Goal: Information Seeking & Learning: Learn about a topic

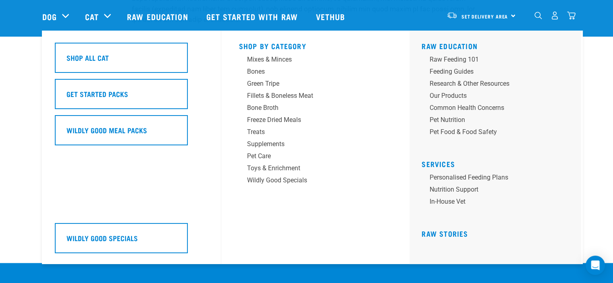
scroll to position [1210, 0]
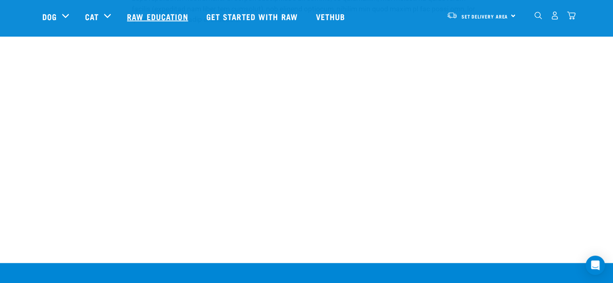
click at [141, 17] on link "Raw Education" at bounding box center [158, 16] width 79 height 32
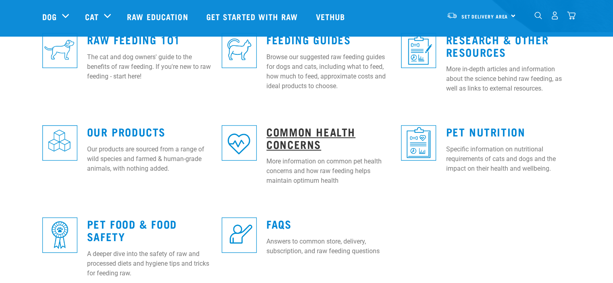
click at [293, 134] on link "Common Health Concerns" at bounding box center [311, 138] width 89 height 19
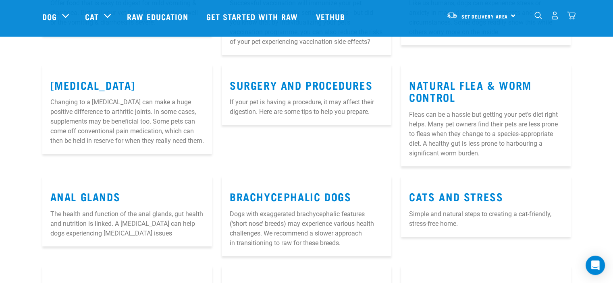
scroll to position [444, 0]
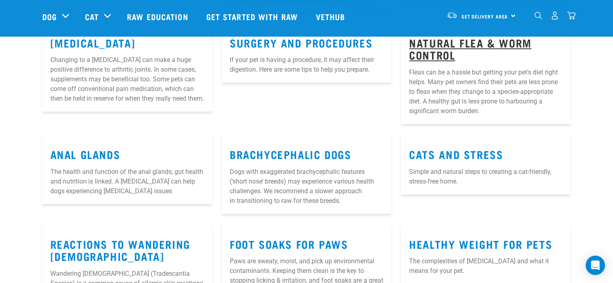
click at [439, 56] on link "Natural Flea & Worm Control" at bounding box center [470, 49] width 122 height 19
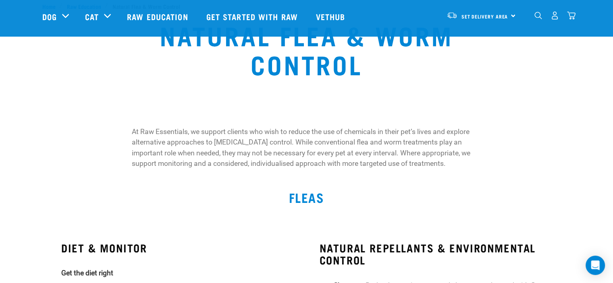
scroll to position [40, 0]
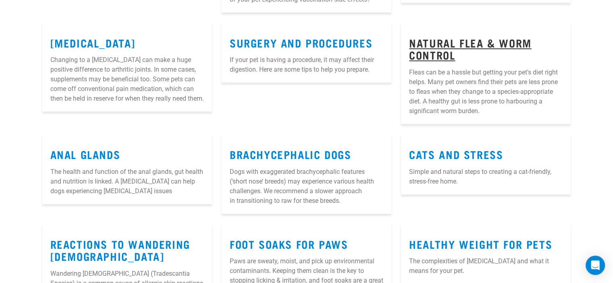
click at [453, 58] on link "Natural Flea & Worm Control" at bounding box center [470, 49] width 122 height 19
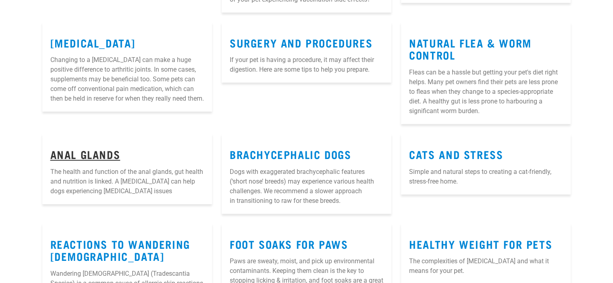
scroll to position [503, 0]
click at [61, 157] on link "Anal Glands" at bounding box center [85, 154] width 70 height 6
click at [65, 45] on article "[MEDICAL_DATA] Changing to a [MEDICAL_DATA] can make a huge positive difference…" at bounding box center [127, 67] width 170 height 90
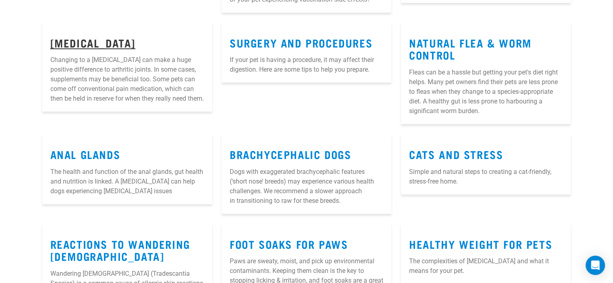
click at [79, 46] on link "[MEDICAL_DATA]" at bounding box center [92, 43] width 85 height 6
click at [84, 46] on link "[MEDICAL_DATA]" at bounding box center [92, 43] width 85 height 6
click at [92, 46] on link "[MEDICAL_DATA]" at bounding box center [92, 43] width 85 height 6
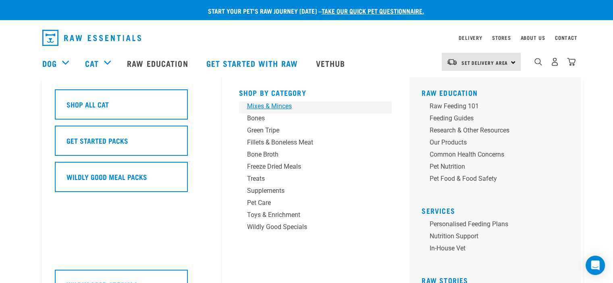
click at [266, 105] on div "Mixes & Minces" at bounding box center [310, 107] width 126 height 10
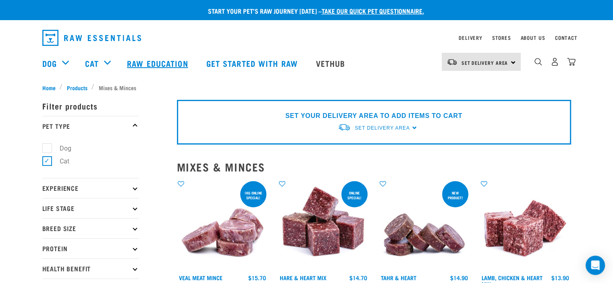
click at [156, 63] on link "Raw Education" at bounding box center [158, 63] width 79 height 32
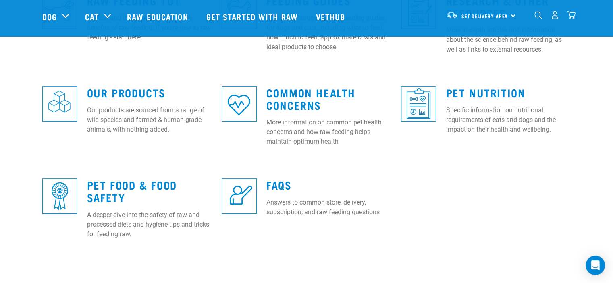
scroll to position [282, 0]
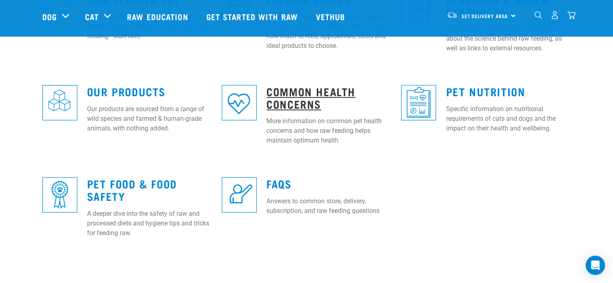
click at [276, 95] on link "Common Health Concerns" at bounding box center [311, 97] width 89 height 19
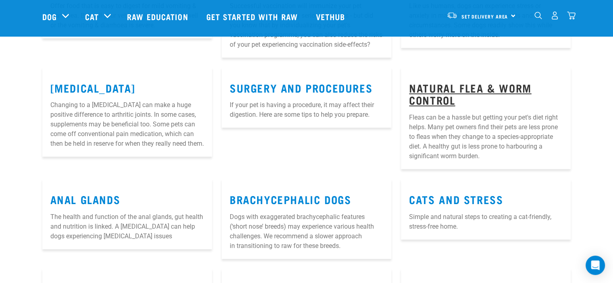
scroll to position [403, 0]
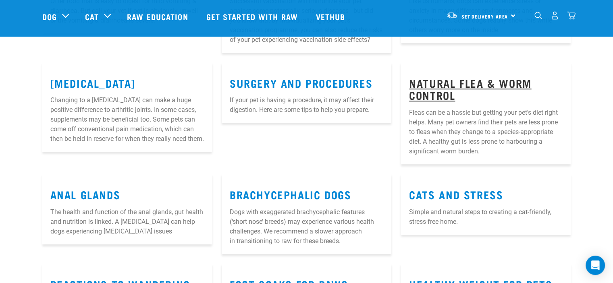
click at [502, 92] on link "Natural Flea & Worm Control" at bounding box center [470, 89] width 122 height 19
